Goal: Transaction & Acquisition: Obtain resource

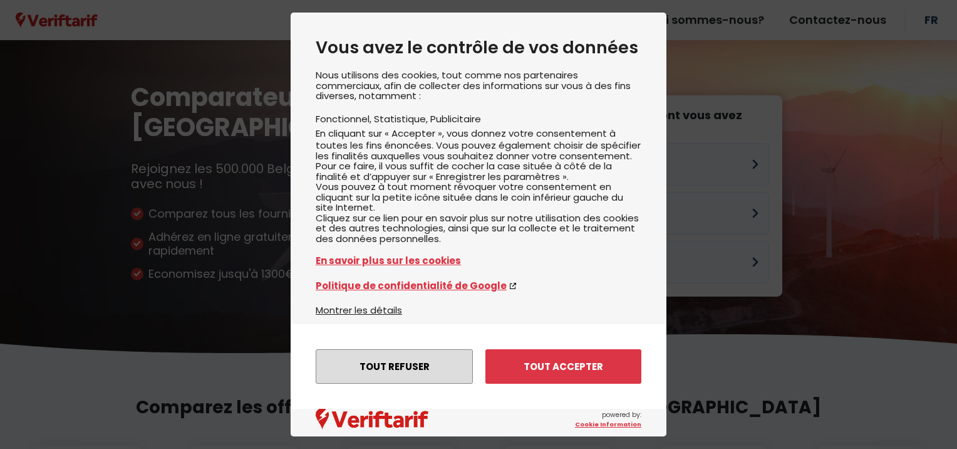
click at [396, 364] on button "Tout refuser" at bounding box center [394, 366] width 157 height 34
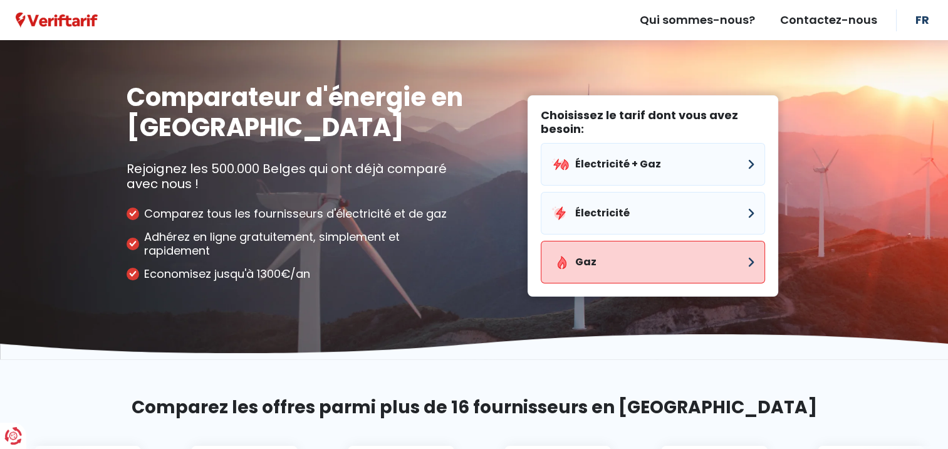
click at [660, 265] on button "Gaz" at bounding box center [653, 262] width 224 height 43
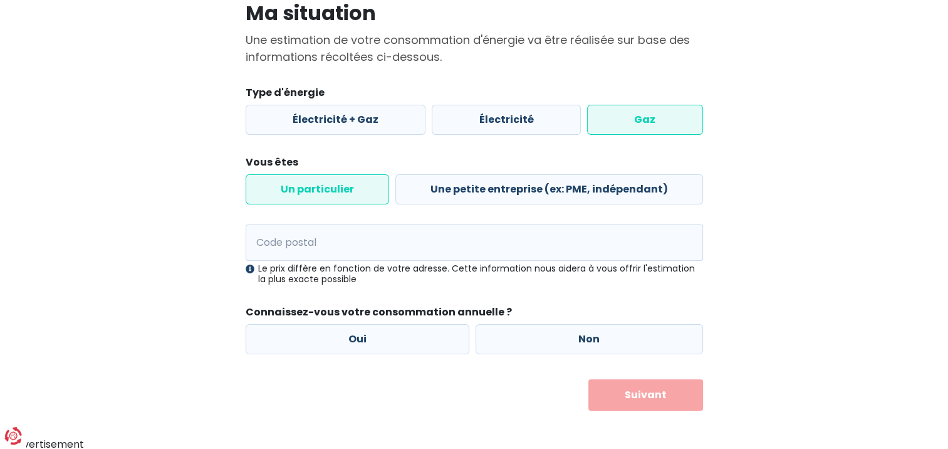
scroll to position [104, 0]
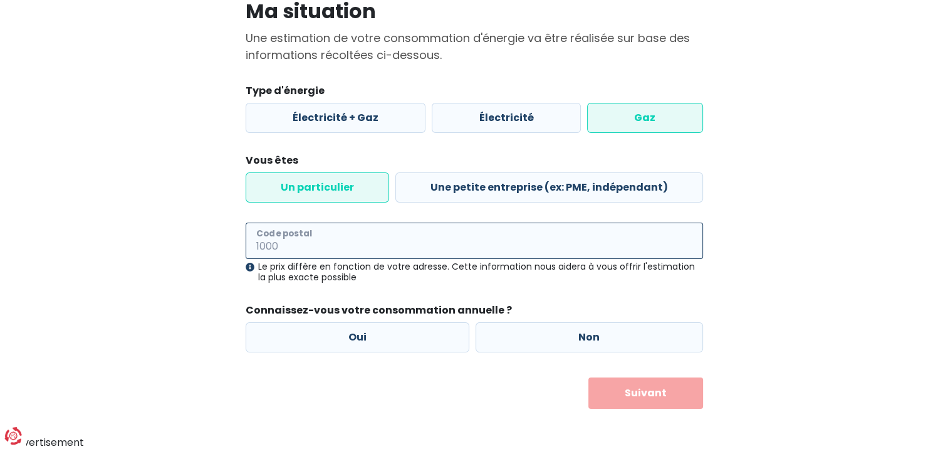
click at [324, 232] on input "Code postal" at bounding box center [474, 240] width 457 height 36
type input "4000"
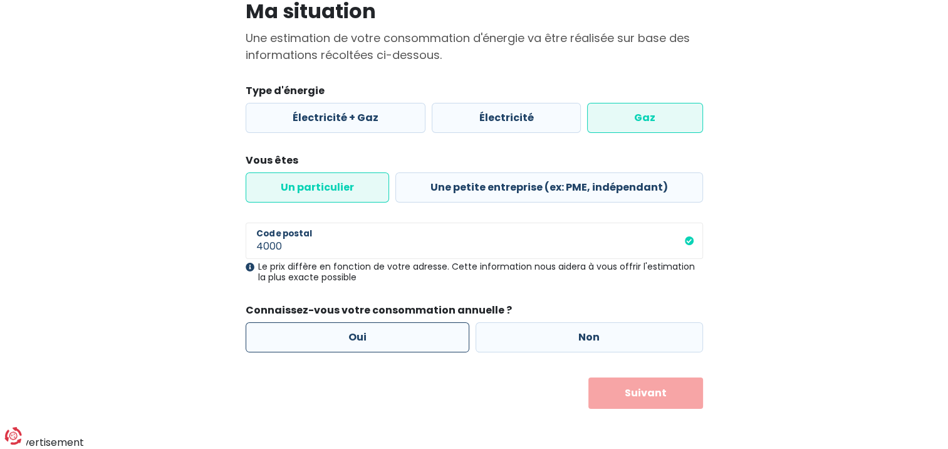
click at [381, 343] on label "Oui" at bounding box center [358, 337] width 224 height 30
click at [381, 343] on input "Oui" at bounding box center [358, 337] width 224 height 30
radio input "true"
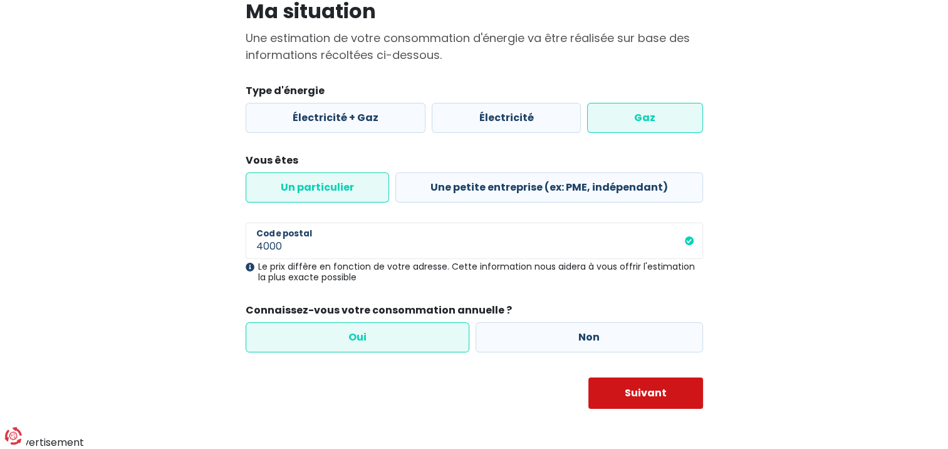
click at [623, 401] on button "Suivant" at bounding box center [645, 392] width 115 height 31
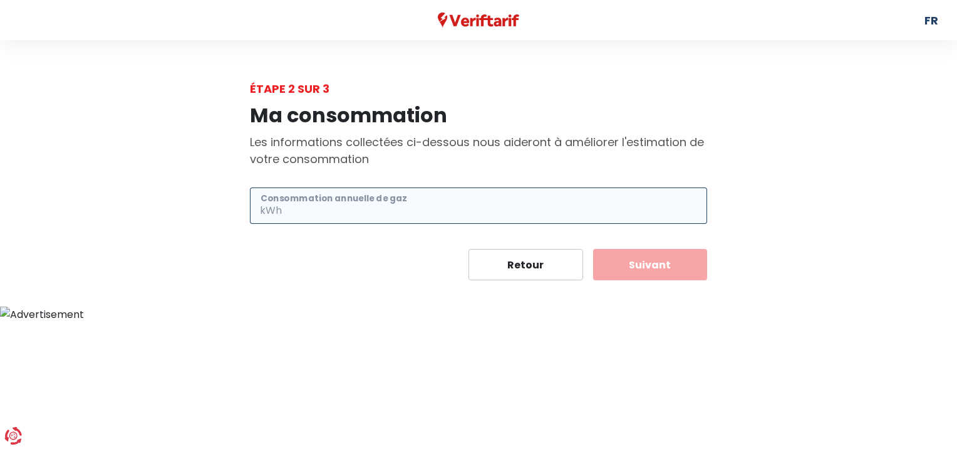
click at [358, 199] on input "Consommation annuelle de gaz" at bounding box center [495, 205] width 423 height 36
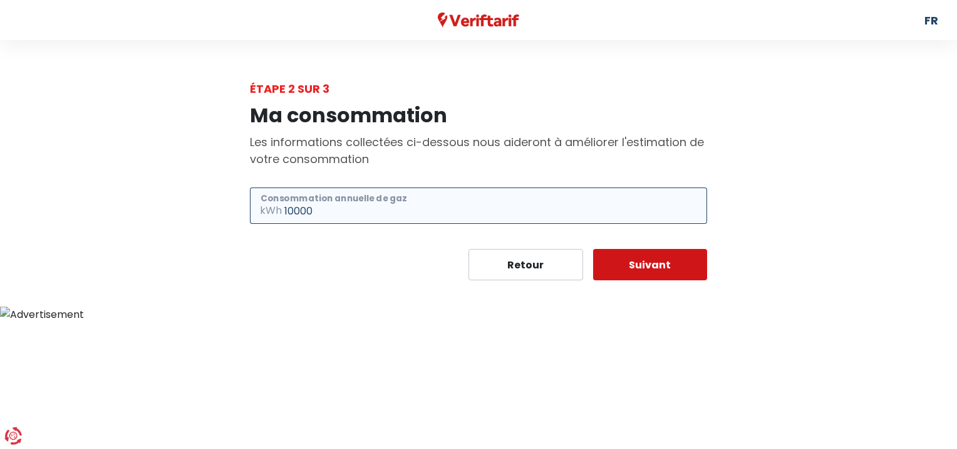
type input "10000"
click at [626, 263] on button "Suivant" at bounding box center [650, 264] width 115 height 31
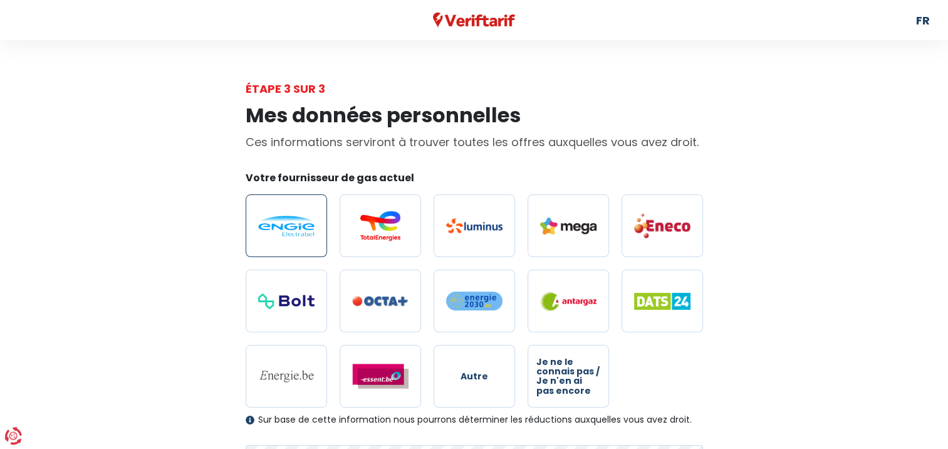
click at [289, 227] on img at bounding box center [286, 226] width 56 height 21
click at [289, 227] on input "radio" at bounding box center [286, 225] width 81 height 63
radio input "true"
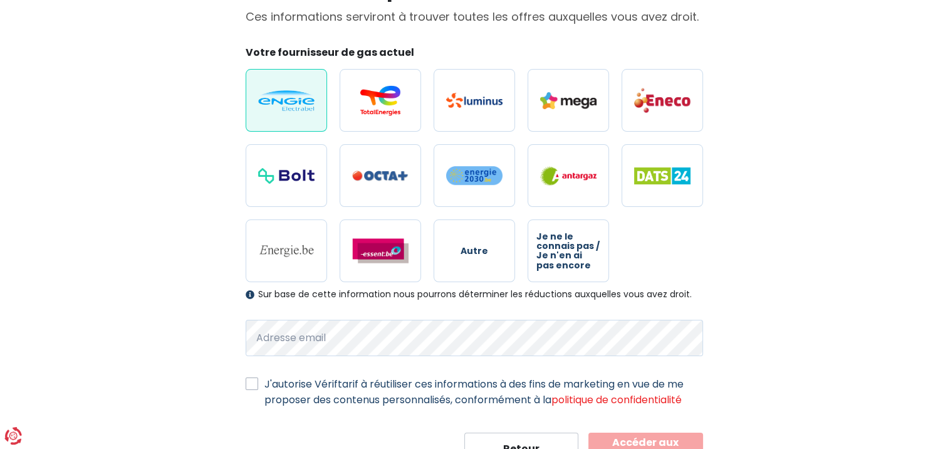
scroll to position [179, 0]
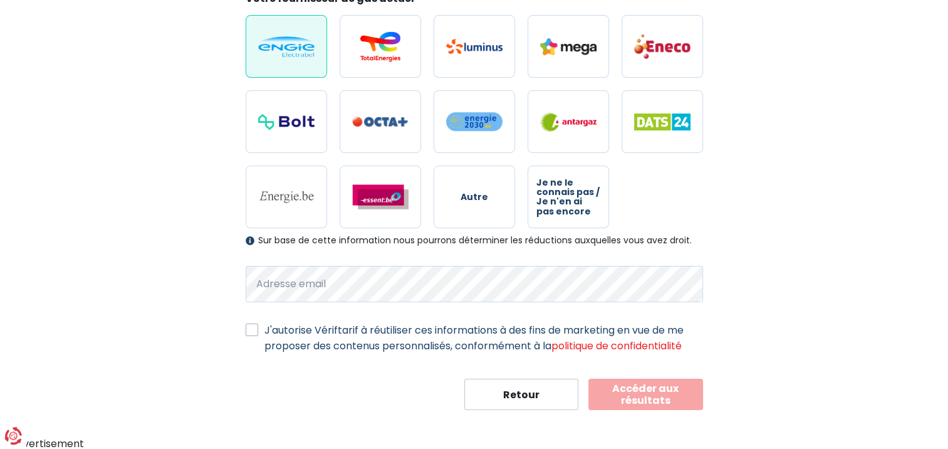
click at [264, 329] on label "J'autorise Vériftarif à réutiliser ces informations à des fins de marketing en …" at bounding box center [483, 337] width 439 height 31
click at [252, 329] on input "J'autorise Vériftarif à réutiliser ces informations à des fins de marketing en …" at bounding box center [252, 328] width 13 height 13
checkbox input "true"
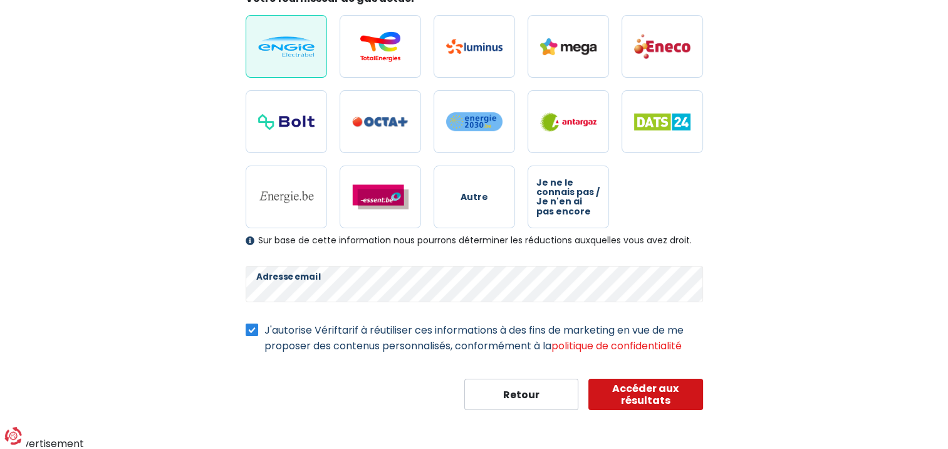
click at [654, 392] on button "Accéder aux résultats" at bounding box center [645, 393] width 115 height 31
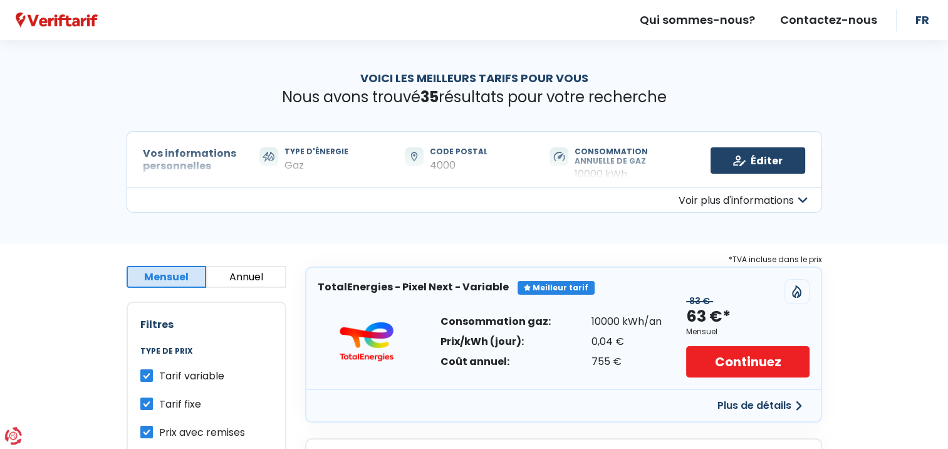
click at [159, 373] on label "Tarif variable" at bounding box center [191, 376] width 65 height 16
click at [146, 373] on input "Tarif variable" at bounding box center [146, 374] width 13 height 13
checkbox input "false"
click at [159, 431] on label "Prix avec remises" at bounding box center [202, 432] width 86 height 16
click at [145, 431] on input "Prix avec remises" at bounding box center [146, 430] width 13 height 13
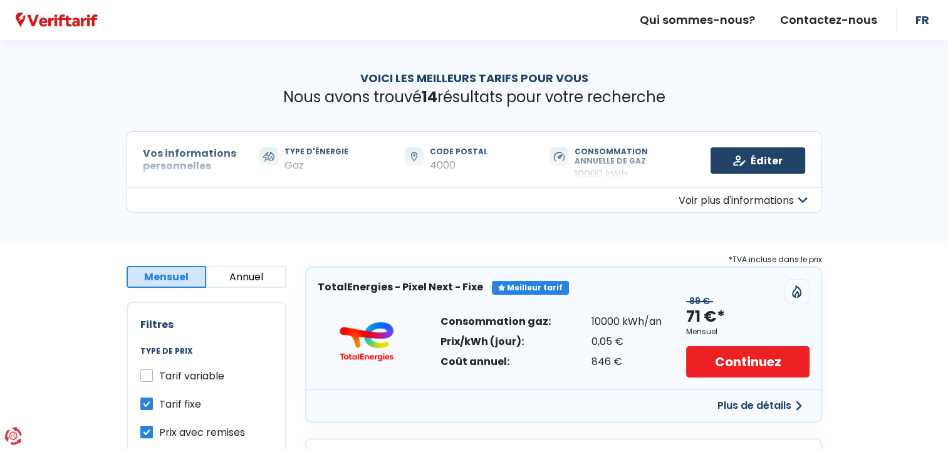
checkbox input "false"
